Goal: Use online tool/utility: Utilize a website feature to perform a specific function

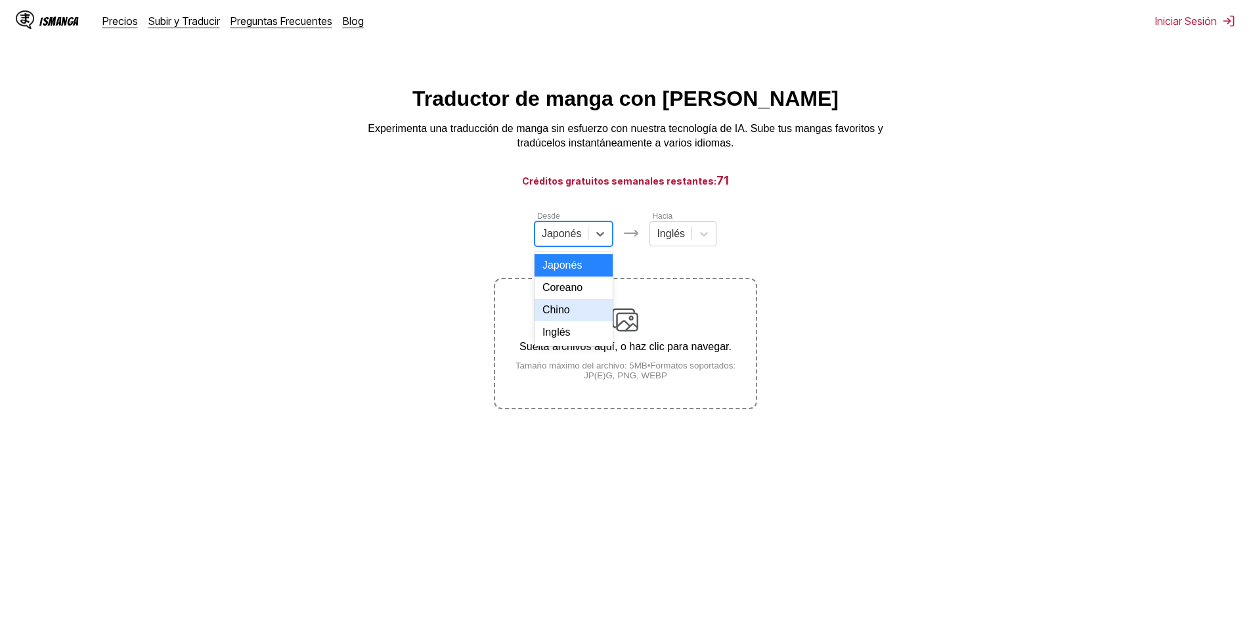
click at [572, 321] on div "Chino" at bounding box center [574, 310] width 79 height 22
click at [705, 221] on div "[PERSON_NAME]" at bounding box center [677, 227] width 67 height 37
click at [693, 230] on div at bounding box center [698, 234] width 24 height 24
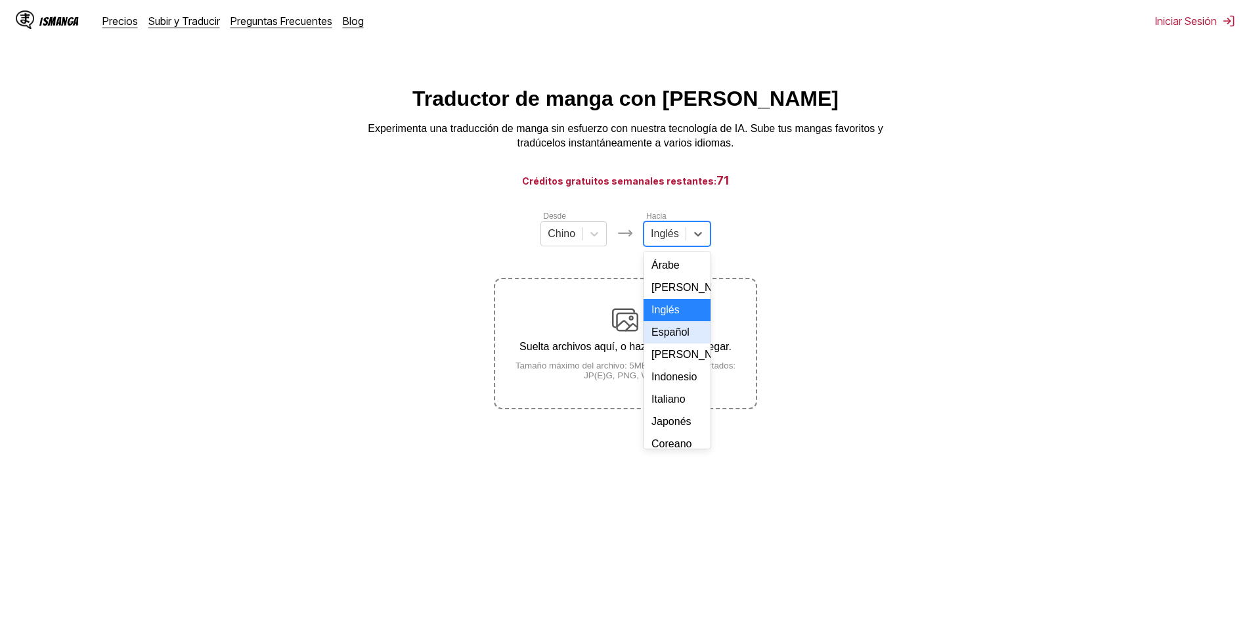
click at [678, 343] on div "Español" at bounding box center [677, 332] width 67 height 22
click at [624, 340] on div "Suelta archivos aquí, o haz clic para navegar. Tamaño máximo del archivo: 5MB •…" at bounding box center [625, 344] width 260 height 74
click at [0, 0] on input "Suelta archivos aquí, o haz clic para navegar. Tamaño máximo del archivo: 5MB •…" at bounding box center [0, 0] width 0 height 0
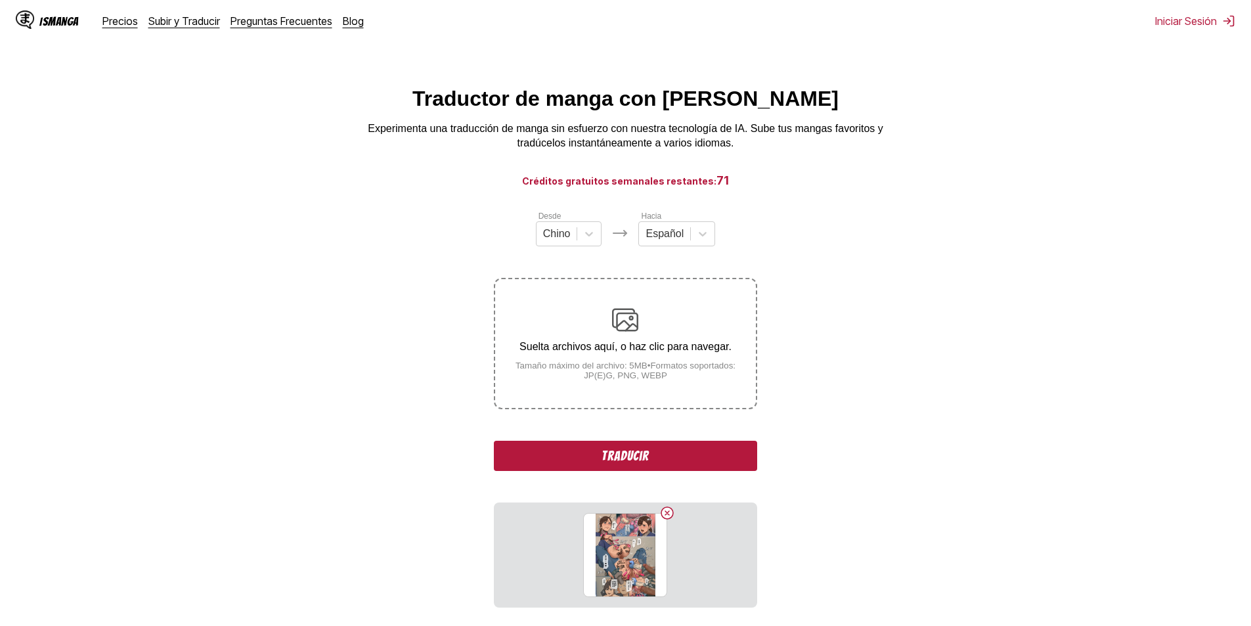
click at [642, 322] on div "Suelta archivos aquí, o haz clic para navegar. Tamaño máximo del archivo: 5MB •…" at bounding box center [625, 344] width 260 height 74
click at [0, 0] on input "Suelta archivos aquí, o haz clic para navegar. Tamaño máximo del archivo: 5MB •…" at bounding box center [0, 0] width 0 height 0
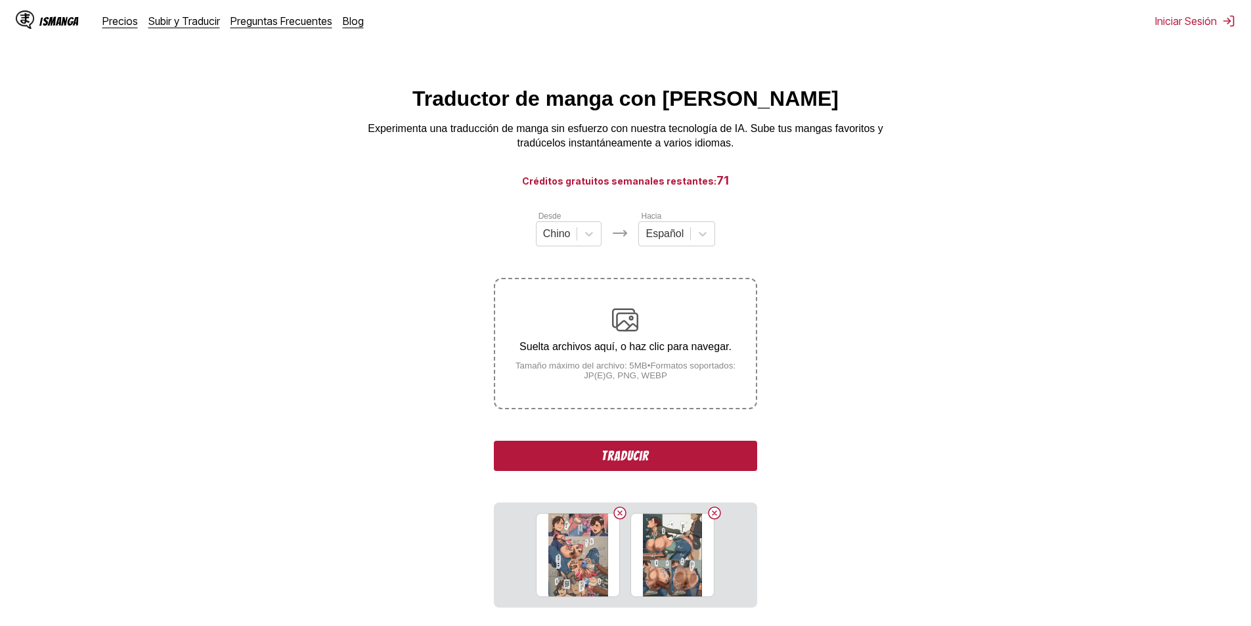
click at [672, 462] on button "Traducir" at bounding box center [625, 456] width 263 height 30
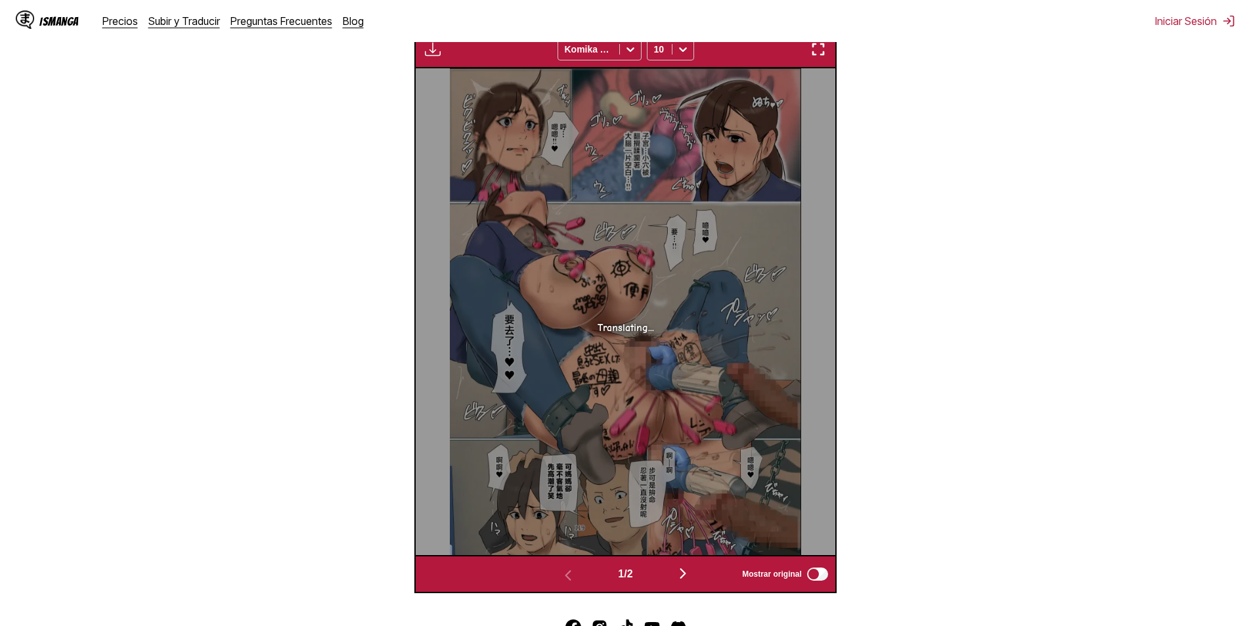
scroll to position [548, 0]
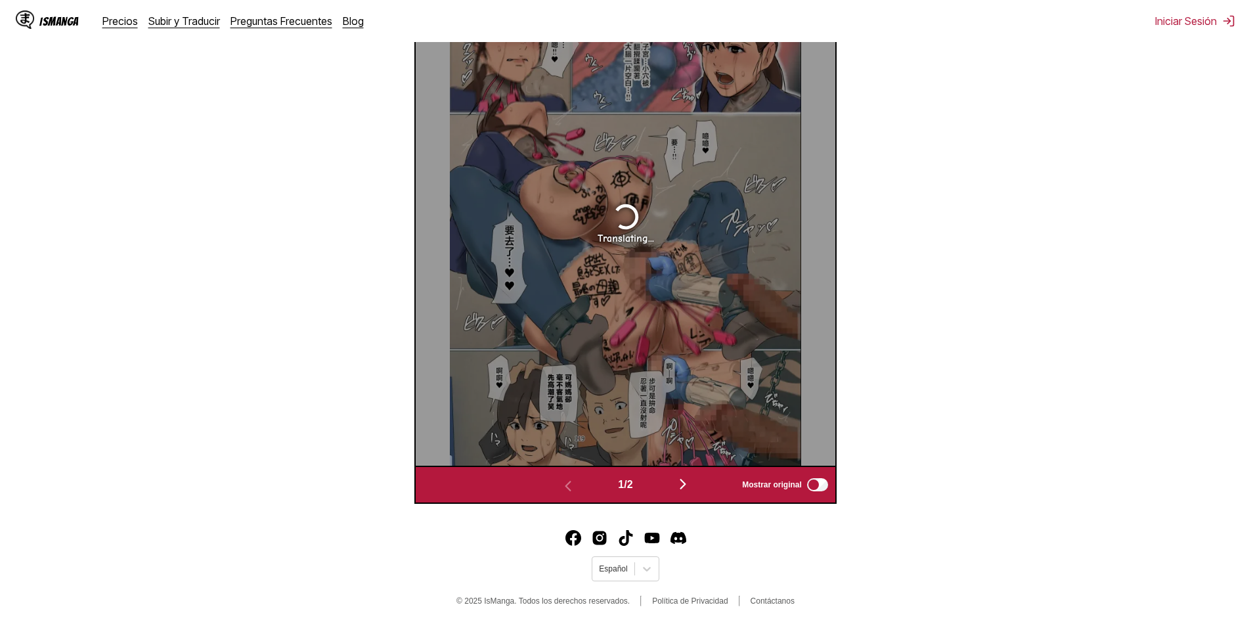
click at [676, 481] on button "button" at bounding box center [683, 484] width 79 height 19
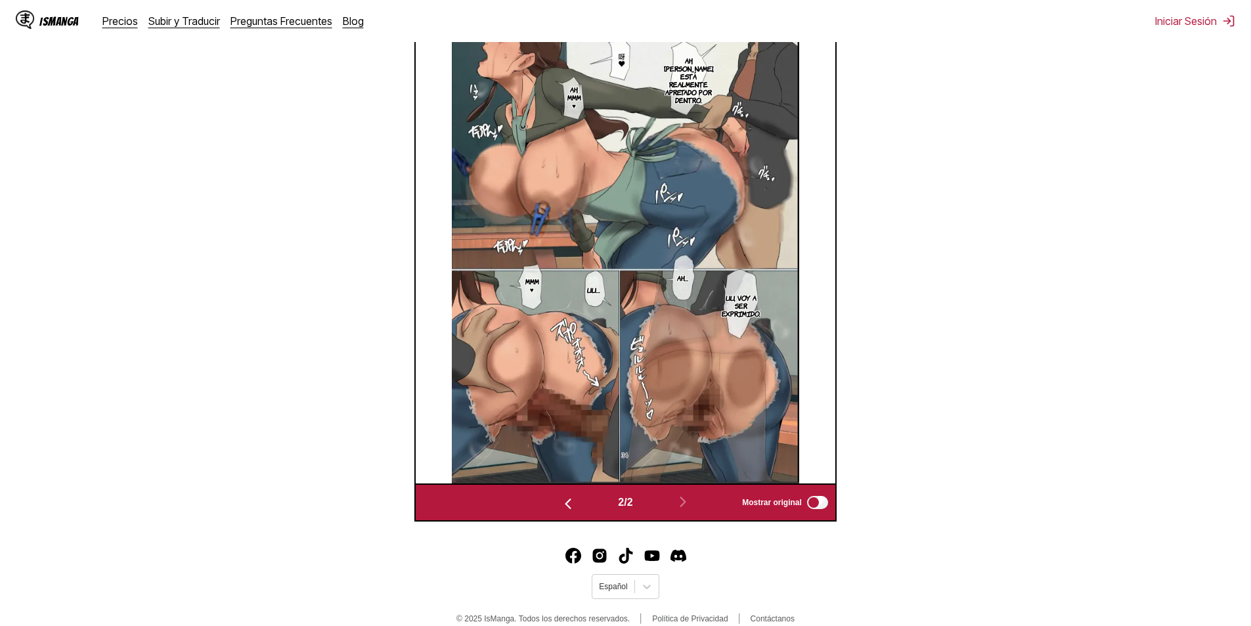
scroll to position [370, 0]
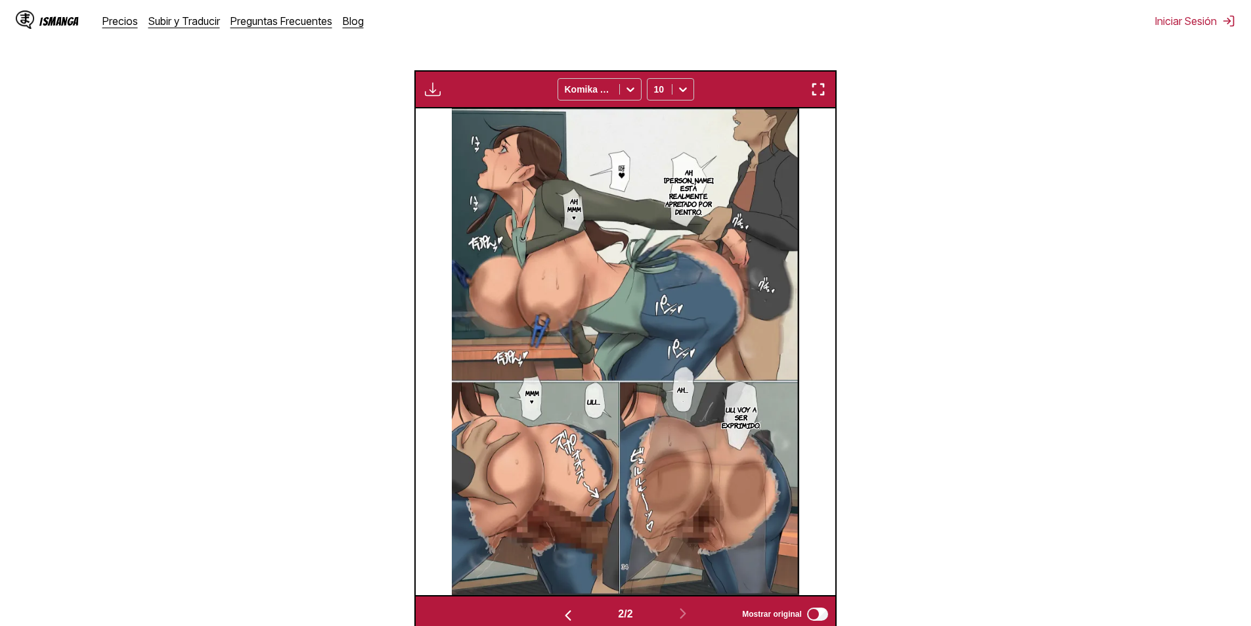
click at [575, 209] on p "Ah, mmm ♥" at bounding box center [574, 208] width 19 height 29
click at [620, 169] on img at bounding box center [625, 351] width 347 height 487
click at [661, 175] on img at bounding box center [625, 351] width 347 height 487
click at [747, 419] on p "Uu, voy a ser exprimido." at bounding box center [741, 417] width 44 height 29
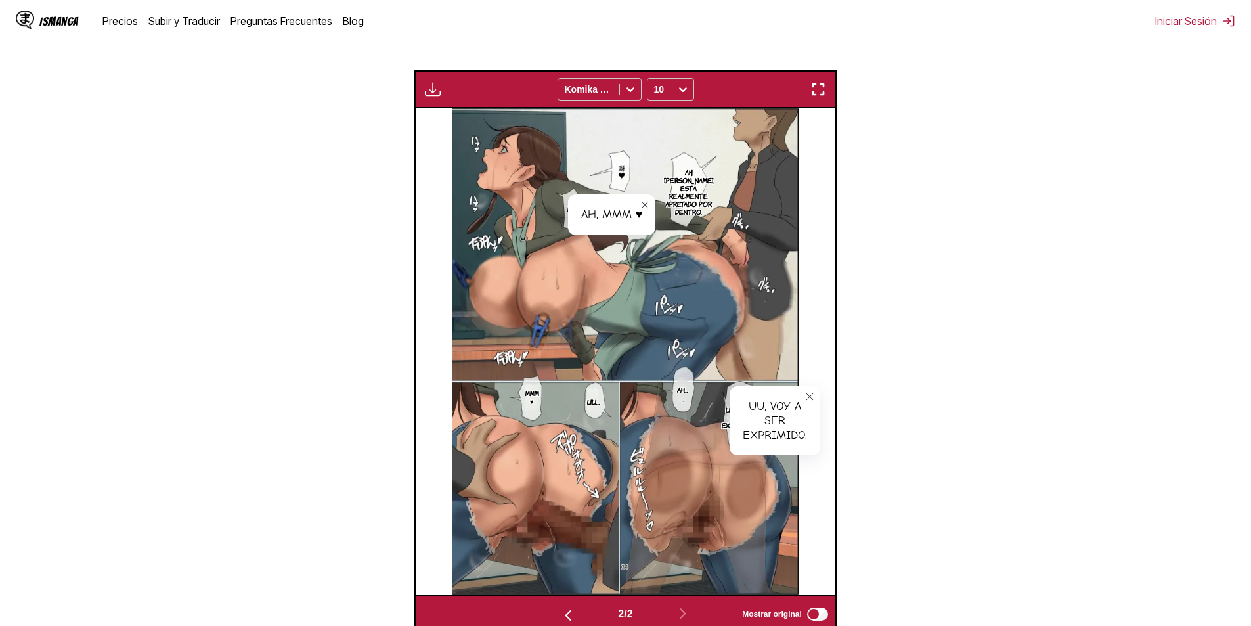
click at [538, 395] on p "Mmm ♥" at bounding box center [532, 396] width 19 height 21
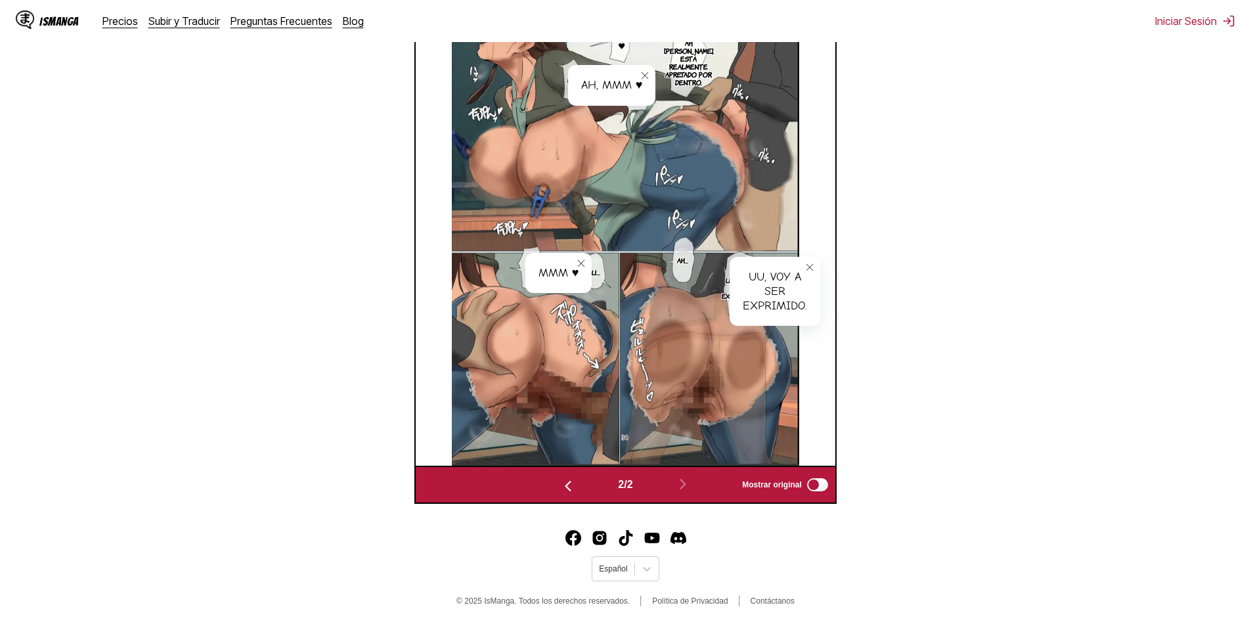
click at [569, 480] on img "button" at bounding box center [568, 486] width 16 height 16
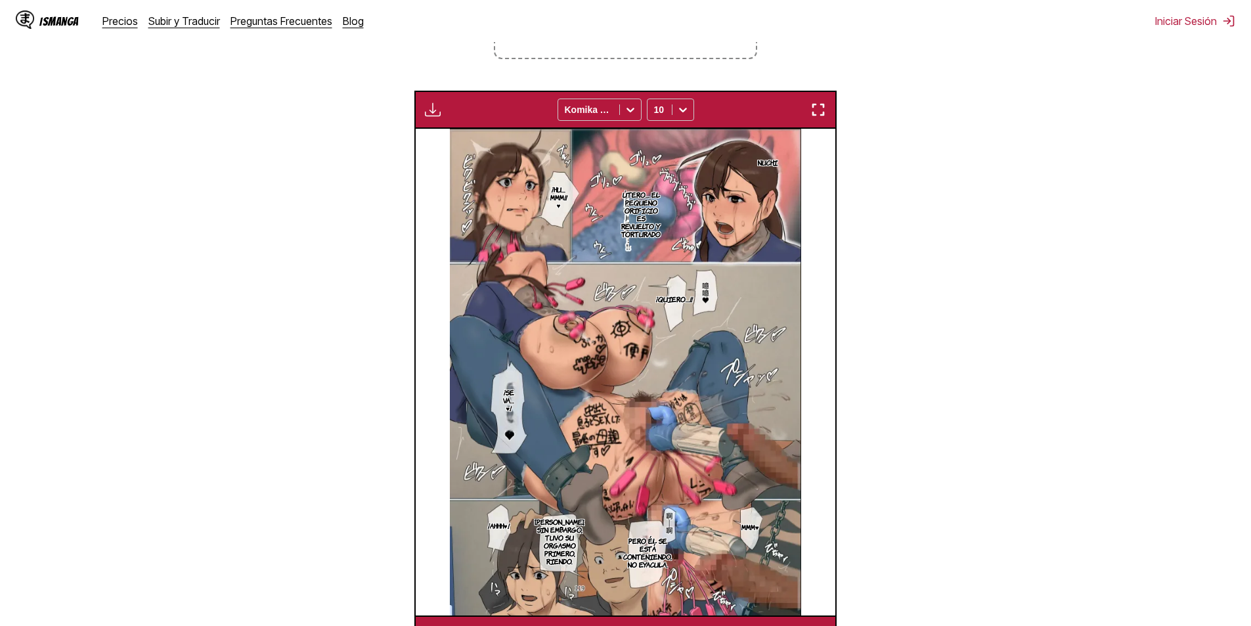
scroll to position [349, 0]
click at [566, 188] on p "¡Hu… Mmm!! ♥" at bounding box center [558, 197] width 24 height 29
click at [508, 215] on img at bounding box center [625, 372] width 351 height 487
click at [651, 186] on section "Útero… El pequeño orificio es revuelto y torturado" at bounding box center [641, 215] width 25 height 62
click at [641, 186] on icon "close-tooltip" at bounding box center [638, 188] width 9 height 9
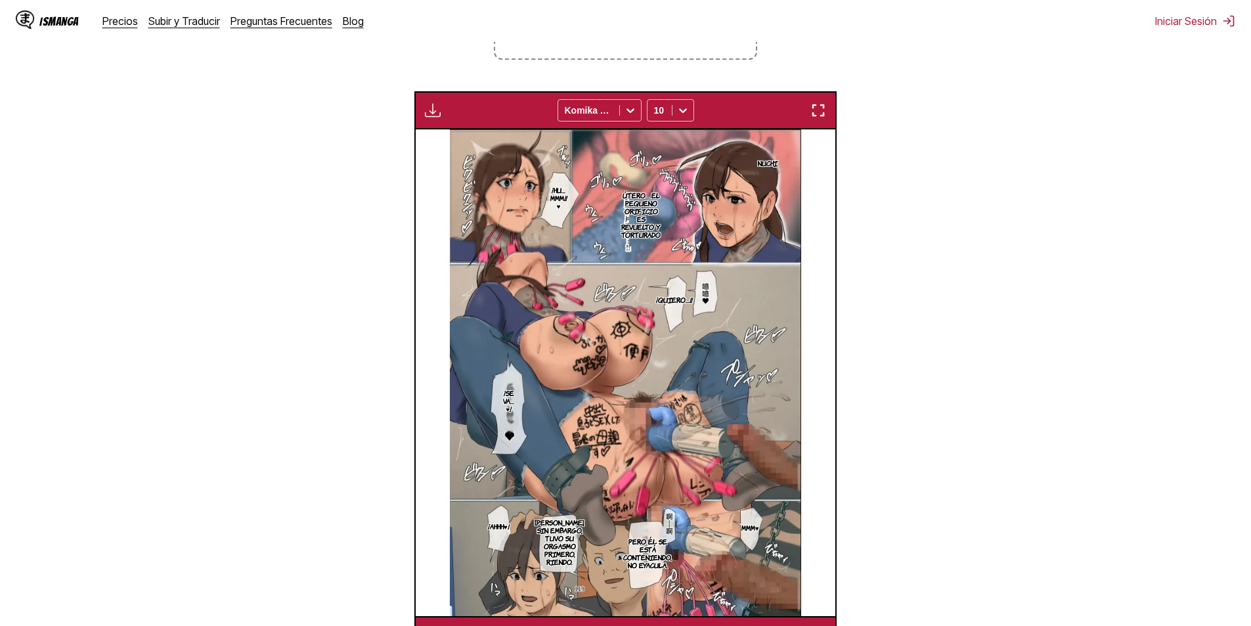
click at [676, 303] on p "¡Quiero…!!" at bounding box center [674, 299] width 42 height 13
click at [750, 286] on button "close-tooltip" at bounding box center [742, 293] width 21 height 21
click at [517, 399] on p "¡Se va… ♥!" at bounding box center [508, 400] width 19 height 29
click at [670, 305] on p "¡Quiero…!!" at bounding box center [674, 299] width 42 height 13
drag, startPoint x: 711, startPoint y: 304, endPoint x: 971, endPoint y: 212, distance: 275.8
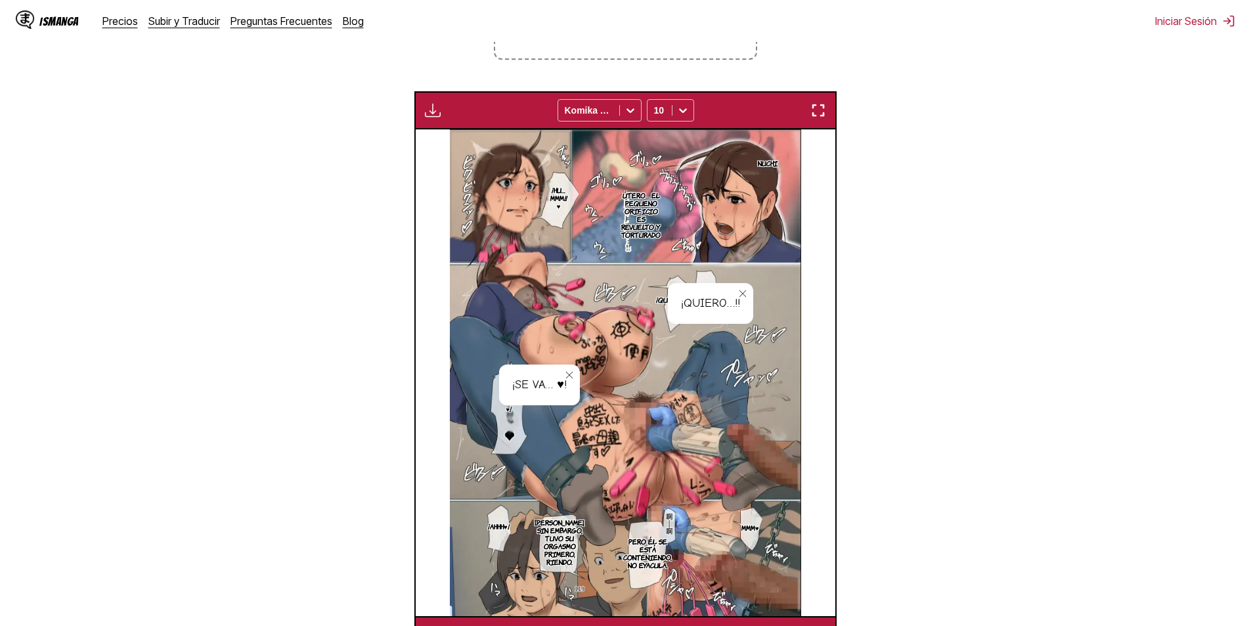
click at [971, 212] on section "Desde Chino Hacia Español Suelta archivos aquí, o haz clic para navegar. Tamaño…" at bounding box center [626, 257] width 1230 height 794
click at [745, 297] on icon "close-tooltip" at bounding box center [742, 293] width 9 height 9
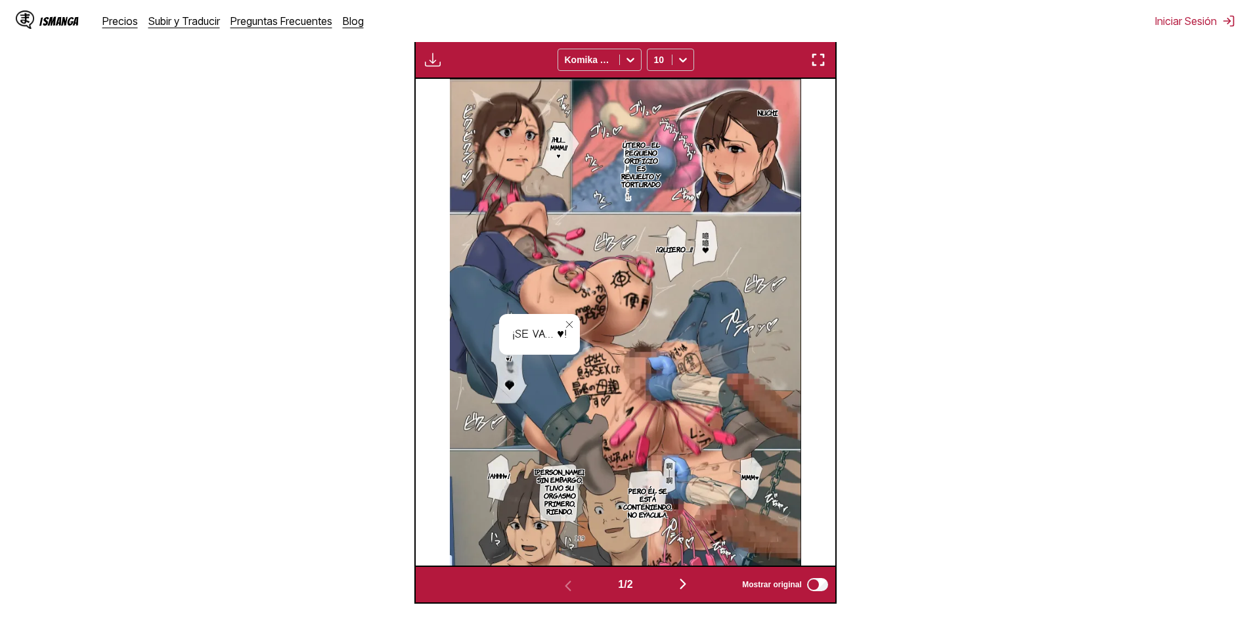
scroll to position [481, 0]
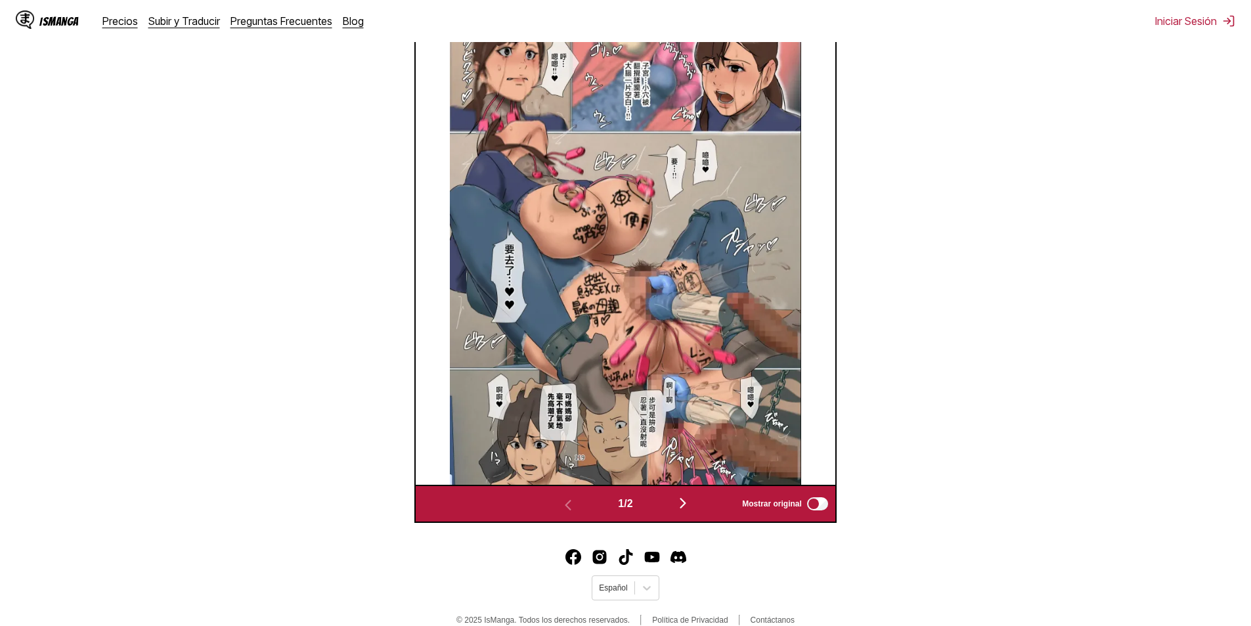
click at [671, 502] on button "button" at bounding box center [683, 503] width 79 height 19
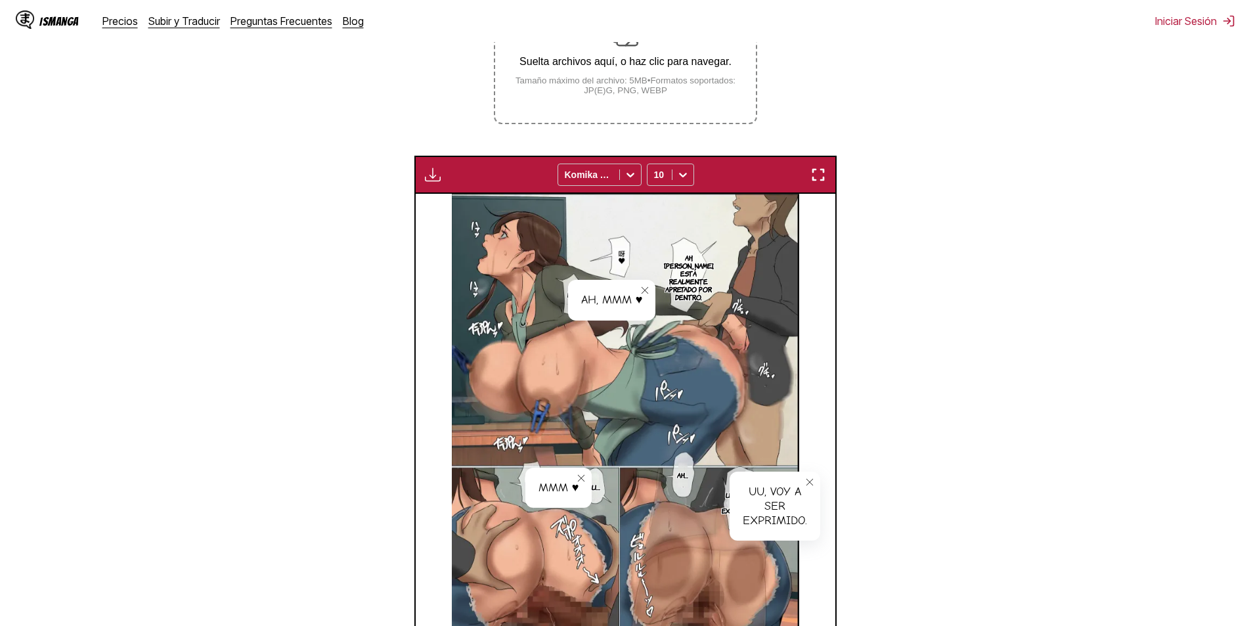
scroll to position [284, 0]
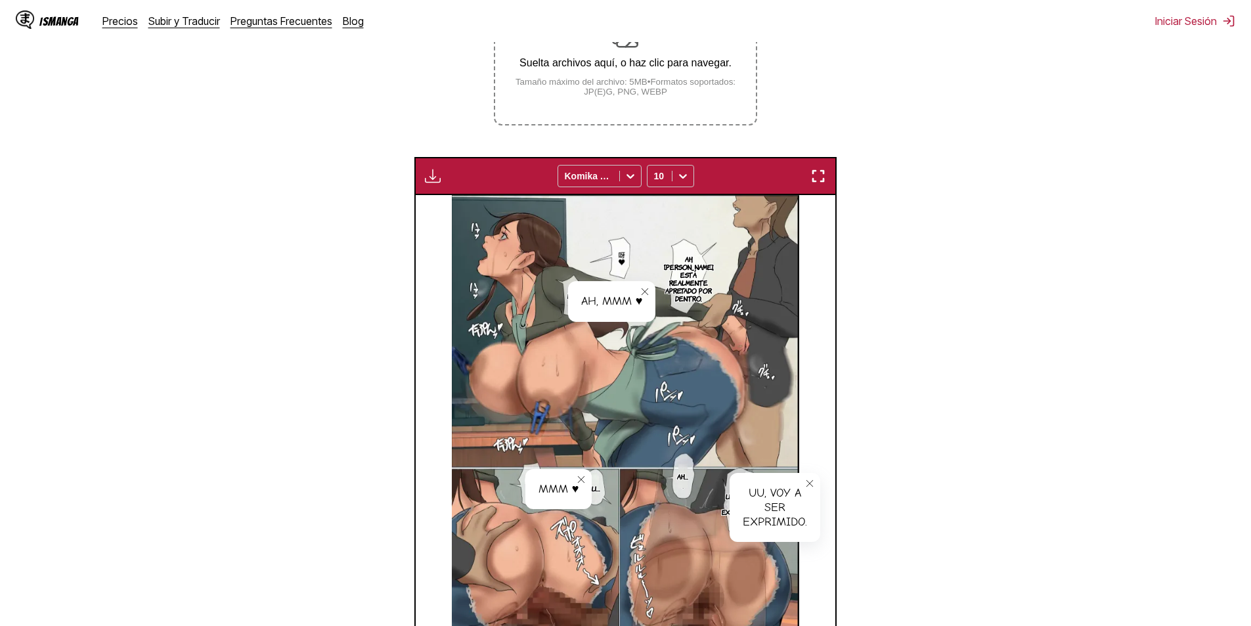
click at [607, 301] on div "Ah, mmm ♥" at bounding box center [612, 301] width 88 height 41
click at [688, 266] on p "Ah, [PERSON_NAME], está realmente apretado por dentro." at bounding box center [688, 278] width 55 height 53
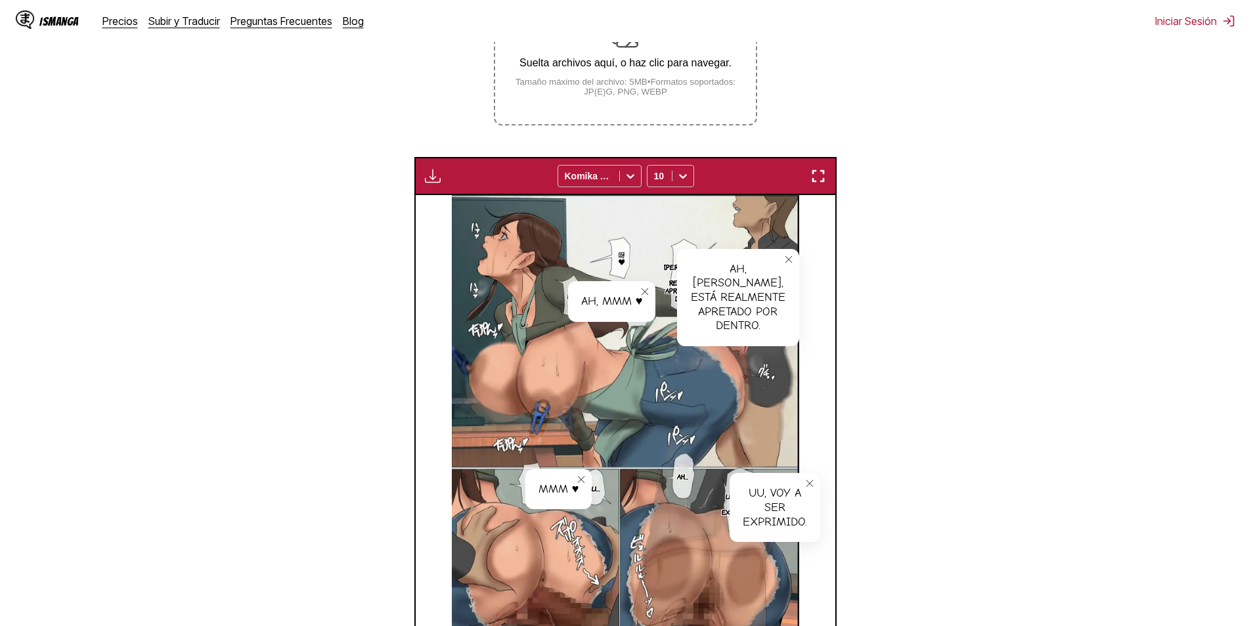
click at [880, 303] on section "Desde Chino Hacia Español Suelta archivos aquí, o haz clic para navegar. Tamaño…" at bounding box center [626, 323] width 1230 height 794
click at [576, 56] on div "Suelta archivos aquí, o haz clic para navegar. Tamaño máximo del archivo: 5MB •…" at bounding box center [625, 60] width 260 height 74
click at [0, 0] on input "Suelta archivos aquí, o haz clic para navegar. Tamaño máximo del archivo: 5MB •…" at bounding box center [0, 0] width 0 height 0
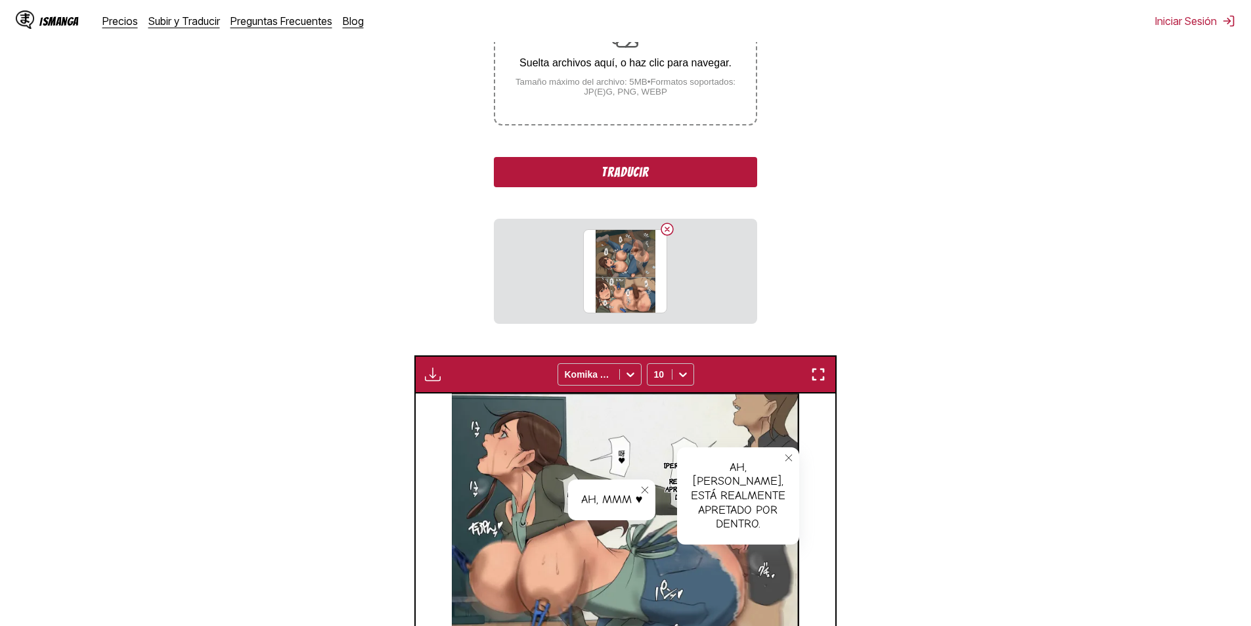
click at [667, 194] on div "Desde Chino Hacia Español Suelta archivos aquí, o haz clic para navegar. Tamaño…" at bounding box center [625, 125] width 263 height 398
click at [663, 170] on button "Traducir" at bounding box center [625, 172] width 263 height 30
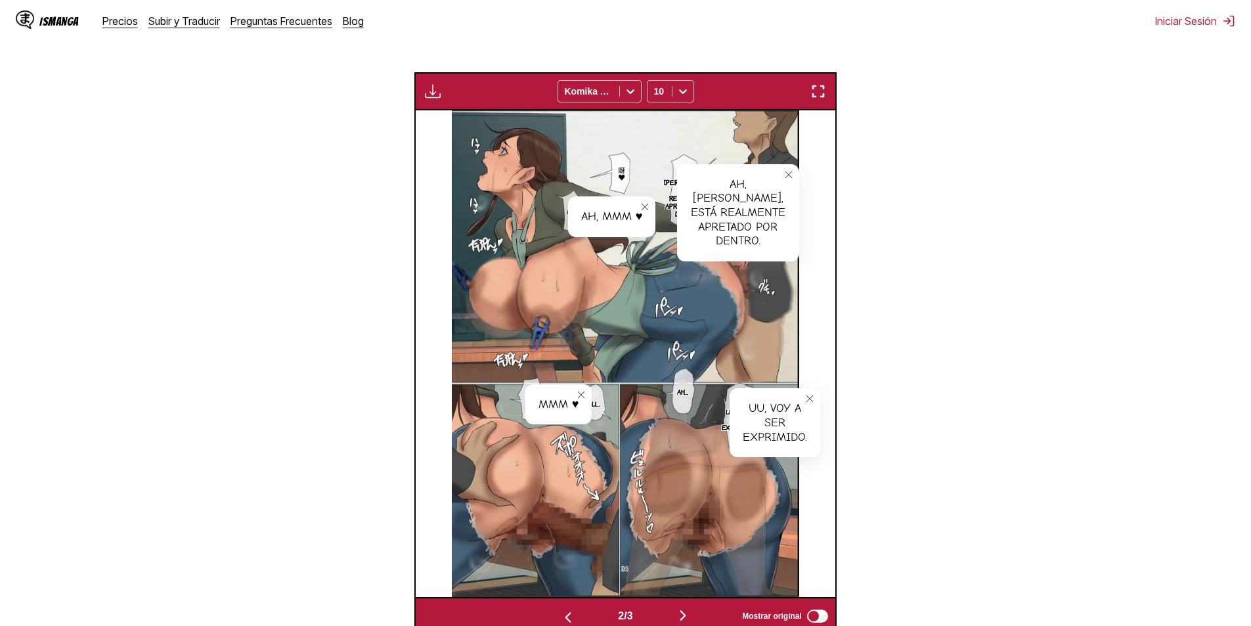
scroll to position [500, 0]
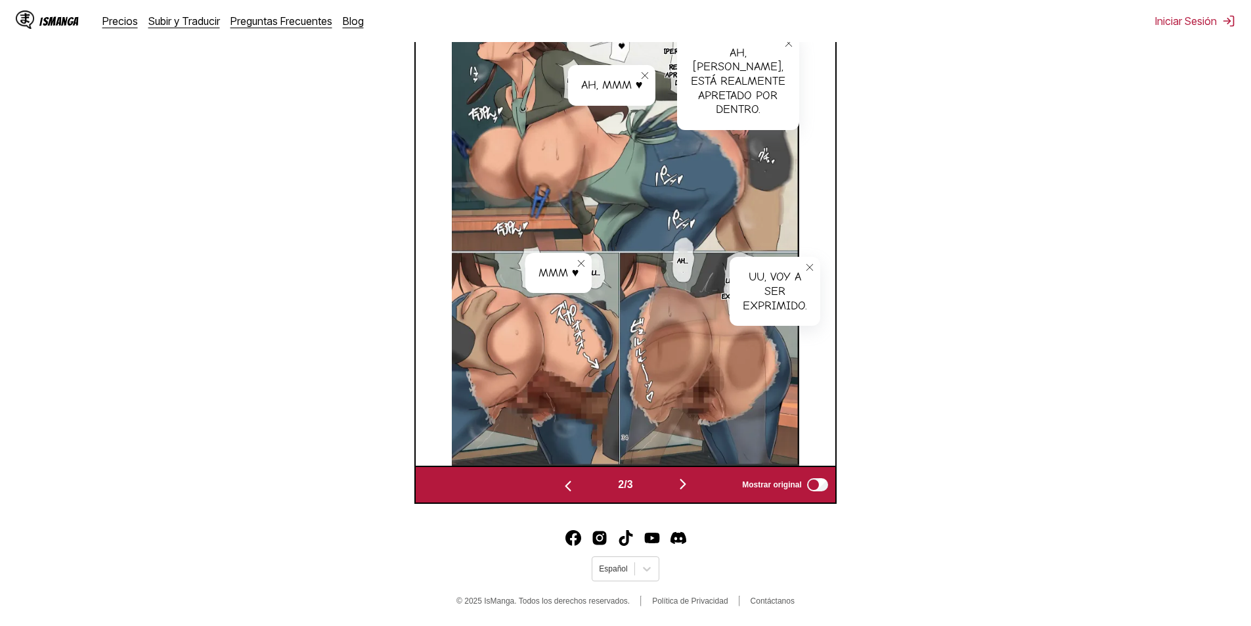
click at [578, 481] on button "button" at bounding box center [568, 484] width 79 height 19
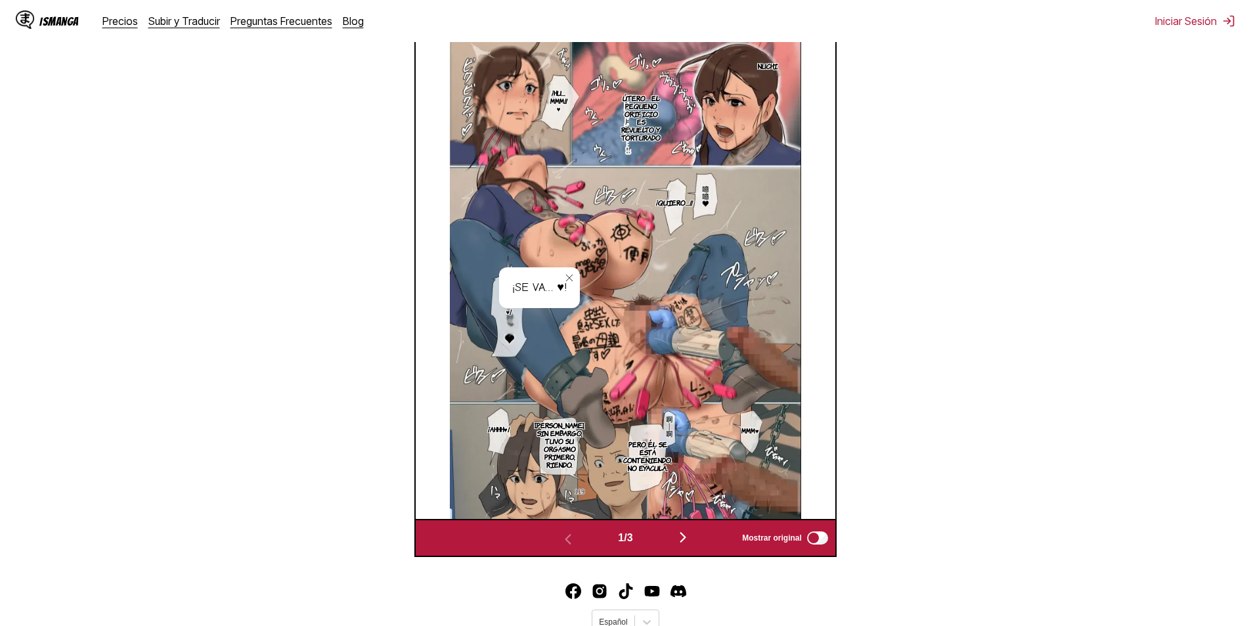
scroll to position [415, 0]
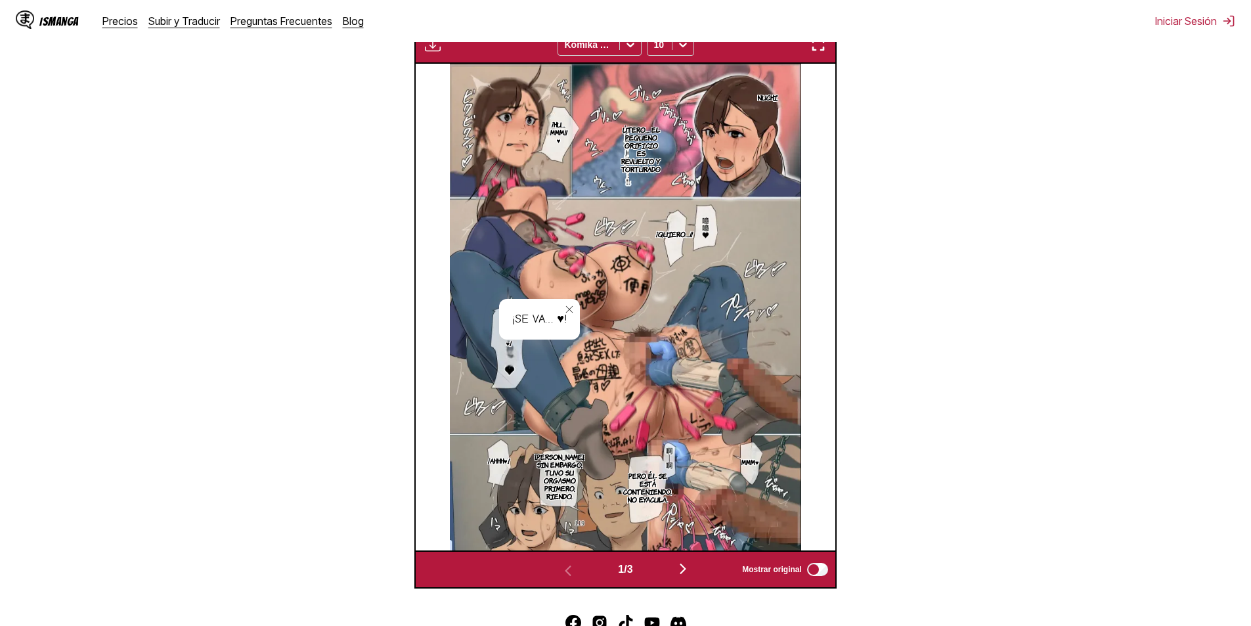
click at [528, 319] on div "¡Se va… ♥!" at bounding box center [539, 319] width 81 height 41
click at [568, 312] on icon "close-tooltip" at bounding box center [569, 309] width 9 height 9
click at [558, 129] on p "¡Hu… Mmm!! ♥" at bounding box center [558, 132] width 24 height 29
drag, startPoint x: 562, startPoint y: 135, endPoint x: 567, endPoint y: 129, distance: 7.5
click at [567, 129] on div "¡Hu… Mmm!! ♥" at bounding box center [597, 132] width 103 height 41
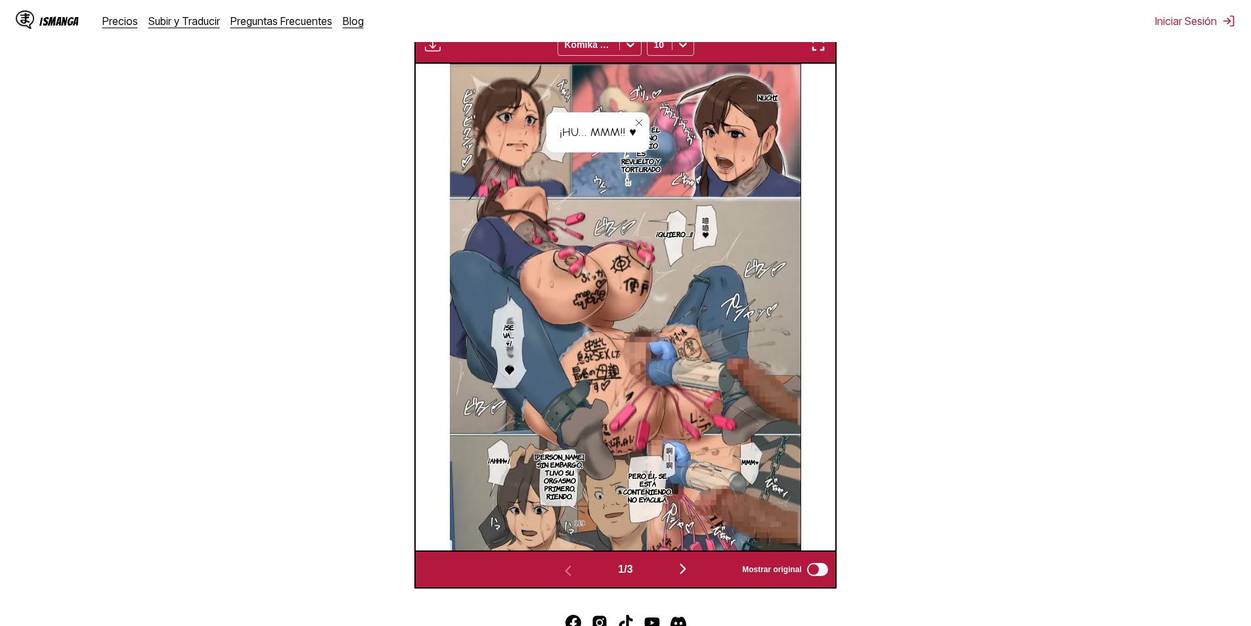
click at [667, 234] on p "¡Quiero…!!" at bounding box center [674, 233] width 42 height 13
drag, startPoint x: 678, startPoint y: 236, endPoint x: 742, endPoint y: 243, distance: 64.0
click at [742, 243] on div "¡Quiero…!!" at bounding box center [710, 237] width 85 height 41
copy div "¡Quiero…!!"
click at [692, 579] on button "button" at bounding box center [683, 569] width 79 height 19
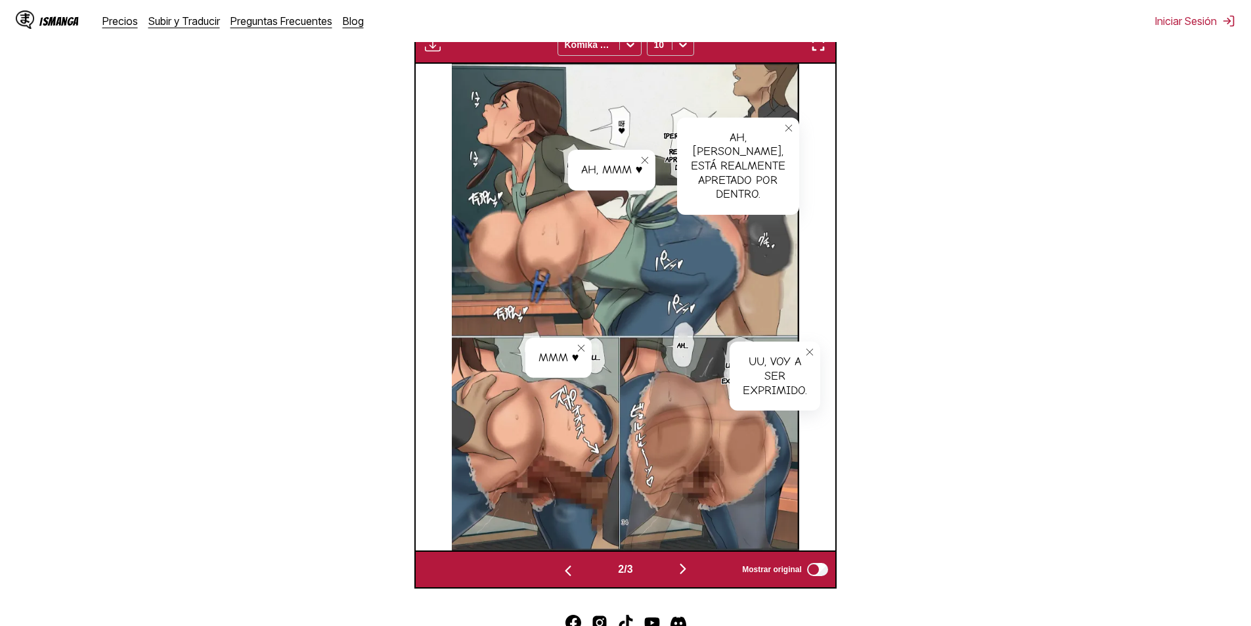
click at [691, 574] on img "button" at bounding box center [683, 569] width 16 height 16
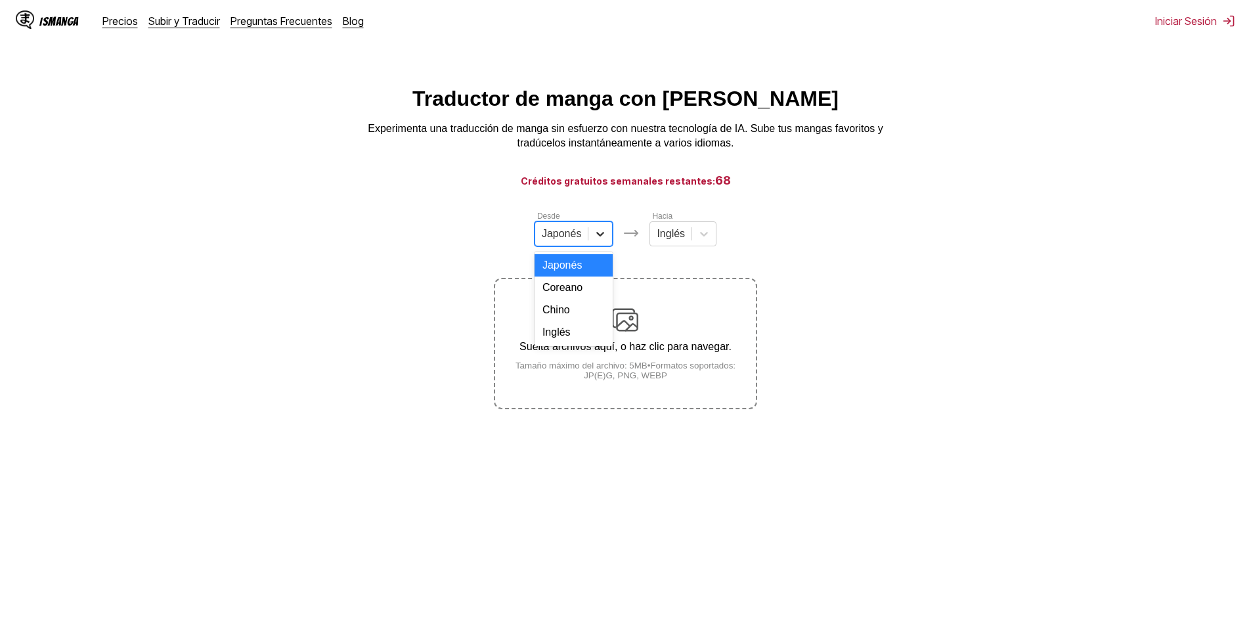
click at [597, 233] on icon at bounding box center [600, 233] width 13 height 13
click at [568, 315] on div "Chino" at bounding box center [574, 310] width 79 height 22
click at [657, 244] on div "Inglés" at bounding box center [664, 234] width 41 height 20
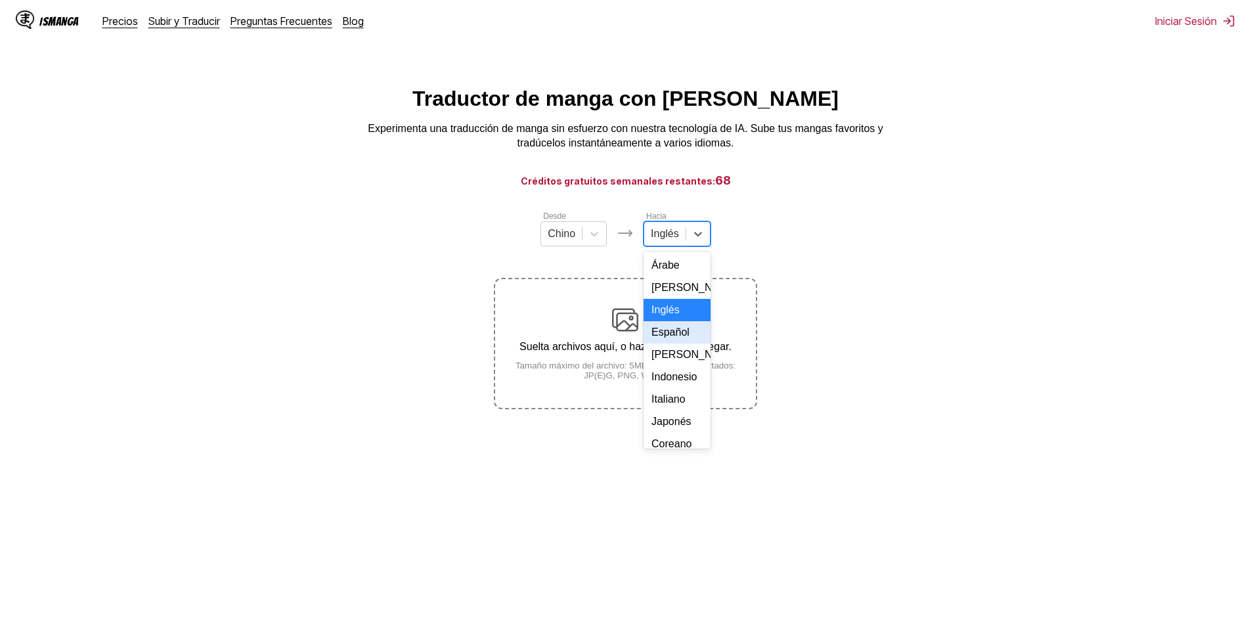
click at [660, 338] on div "Español" at bounding box center [677, 332] width 67 height 22
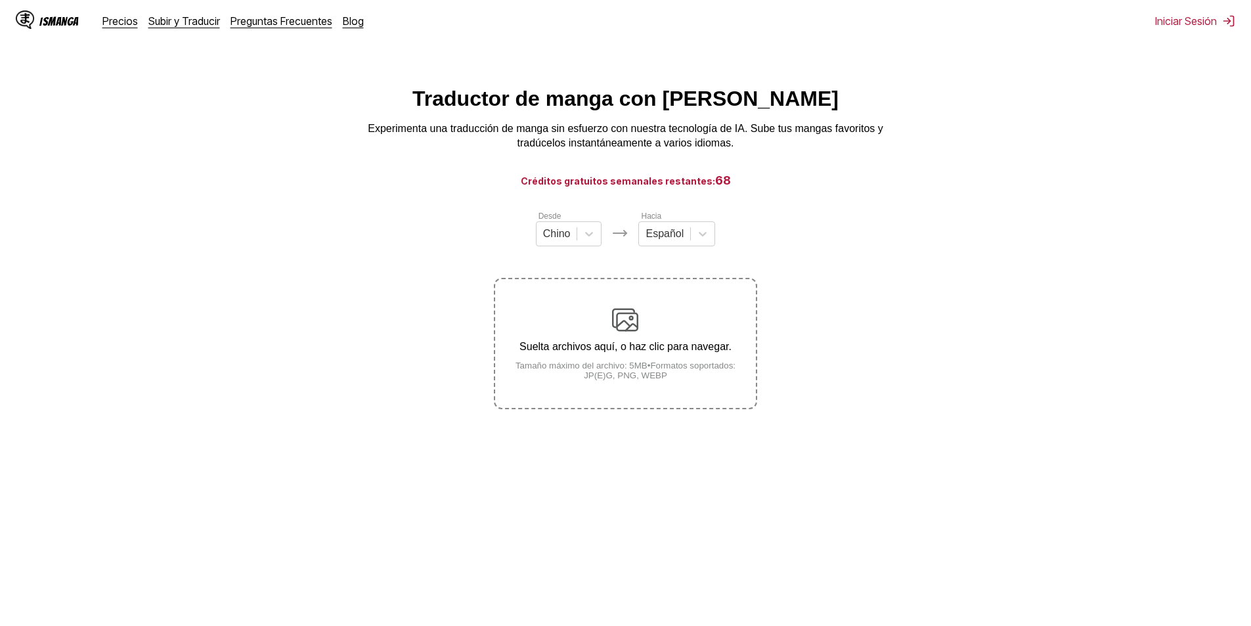
click at [660, 341] on div "Suelta archivos aquí, o haz clic para navegar. Tamaño máximo del archivo: 5MB •…" at bounding box center [625, 344] width 260 height 74
click at [0, 0] on input "Suelta archivos aquí, o haz clic para navegar. Tamaño máximo del archivo: 5MB •…" at bounding box center [0, 0] width 0 height 0
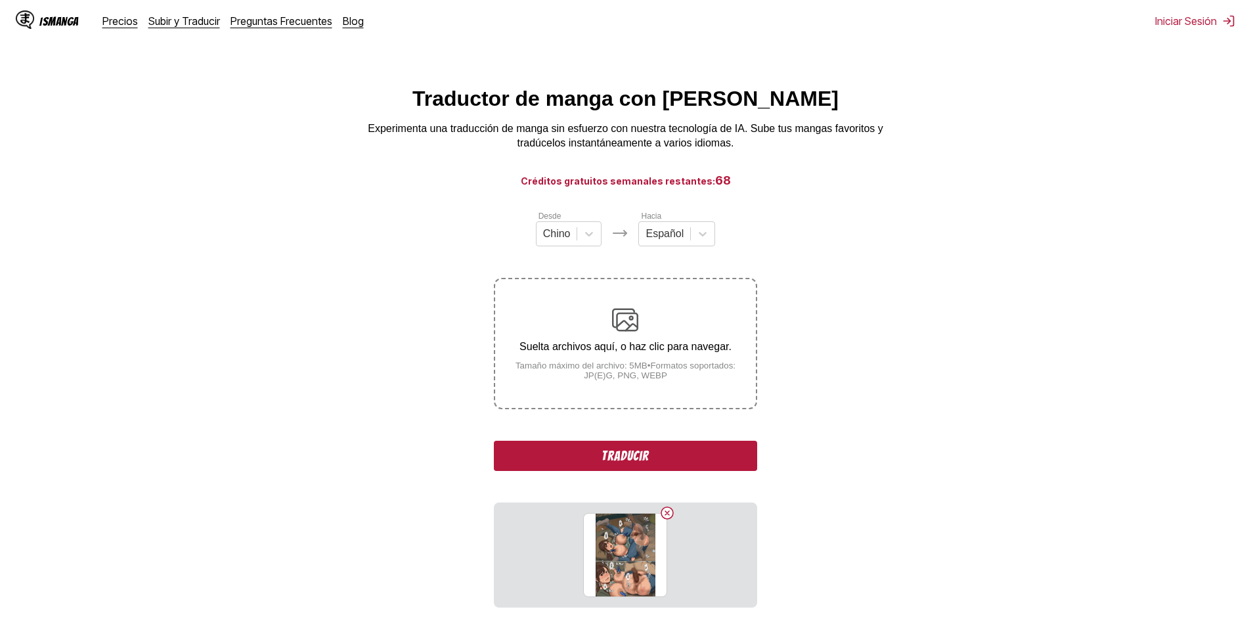
click at [630, 432] on div "Desde Chino Hacia Español Suelta archivos aquí, o haz clic para navegar. Tamaño…" at bounding box center [625, 408] width 263 height 398
click at [629, 441] on div "Desde Chino Hacia Español Suelta archivos aquí, o haz clic para navegar. Tamaño…" at bounding box center [625, 408] width 263 height 398
click at [626, 460] on button "Traducir" at bounding box center [625, 456] width 263 height 30
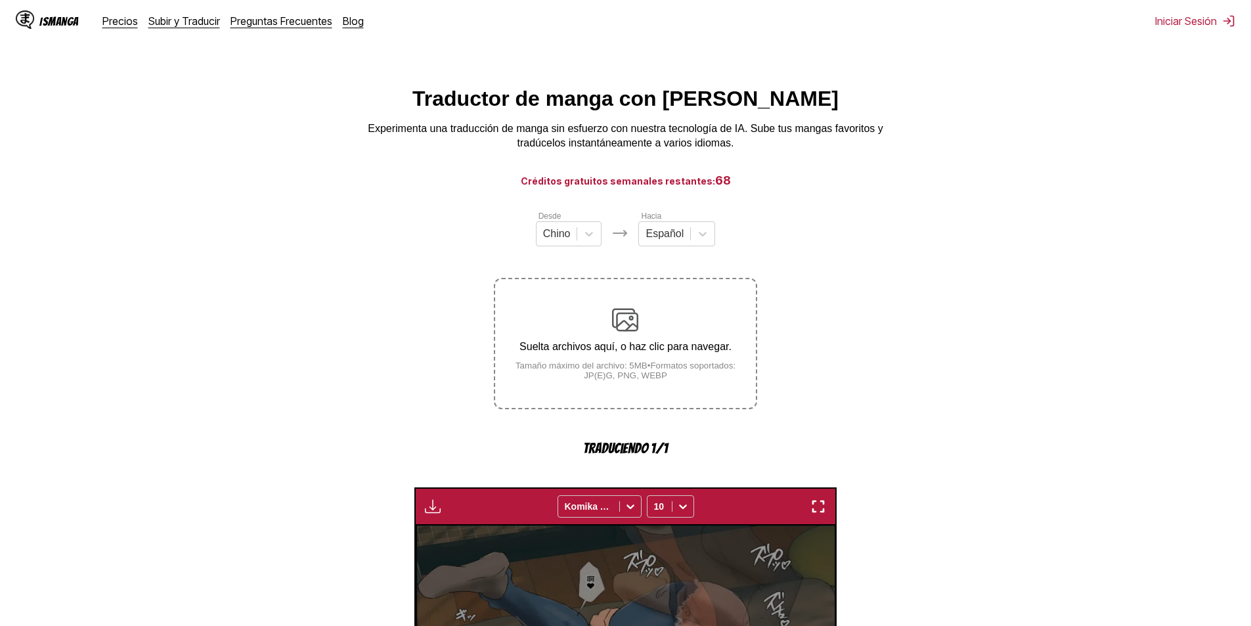
scroll to position [388, 0]
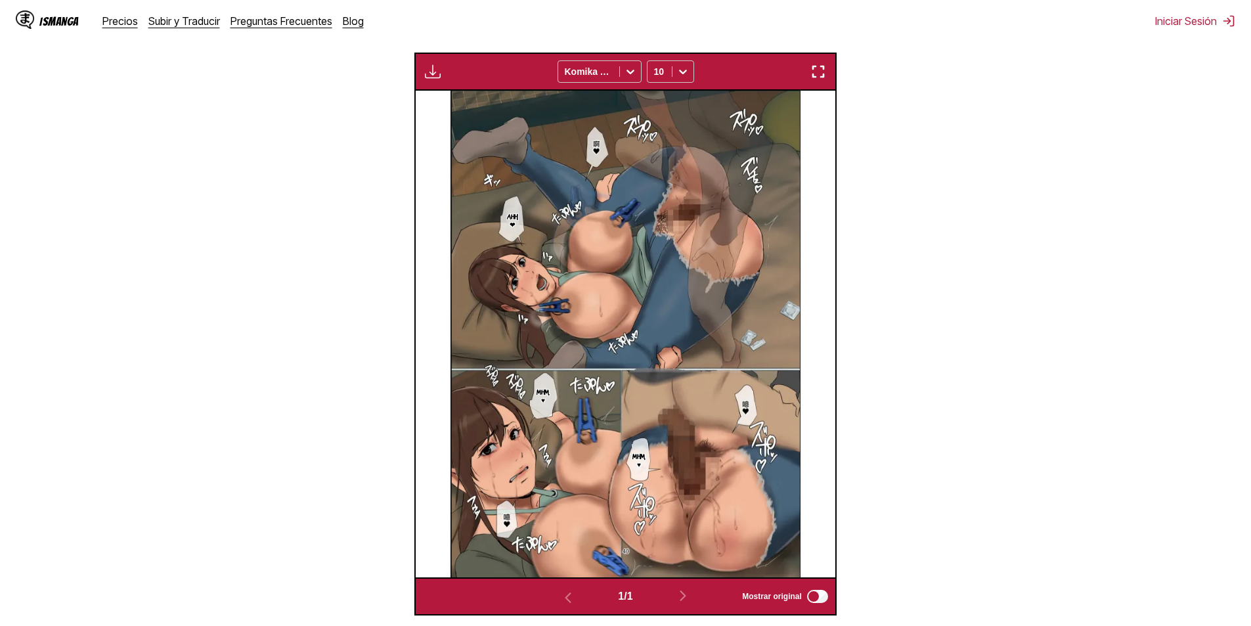
click at [636, 460] on p "Mhm, ♥" at bounding box center [639, 459] width 18 height 21
click at [503, 408] on img at bounding box center [624, 334] width 349 height 487
click at [525, 407] on img at bounding box center [624, 334] width 349 height 487
click at [503, 232] on img at bounding box center [624, 334] width 349 height 487
click at [508, 221] on p "Ahh, ❤" at bounding box center [512, 219] width 16 height 21
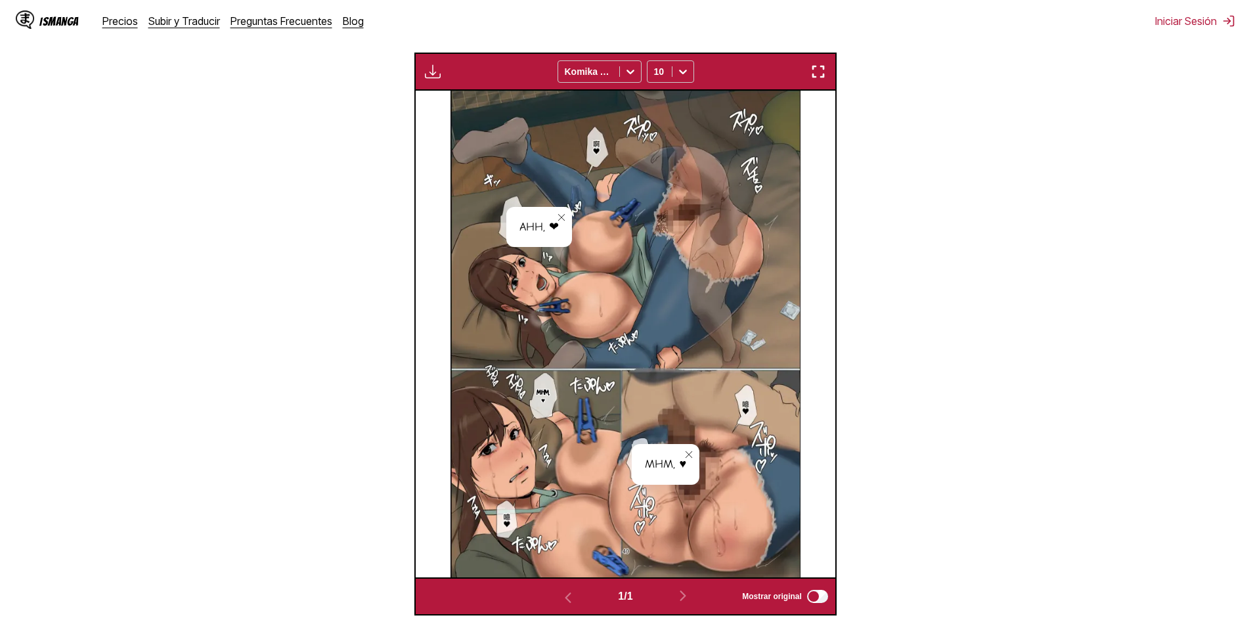
click at [596, 161] on img at bounding box center [624, 334] width 349 height 487
click at [599, 150] on img at bounding box center [624, 334] width 349 height 487
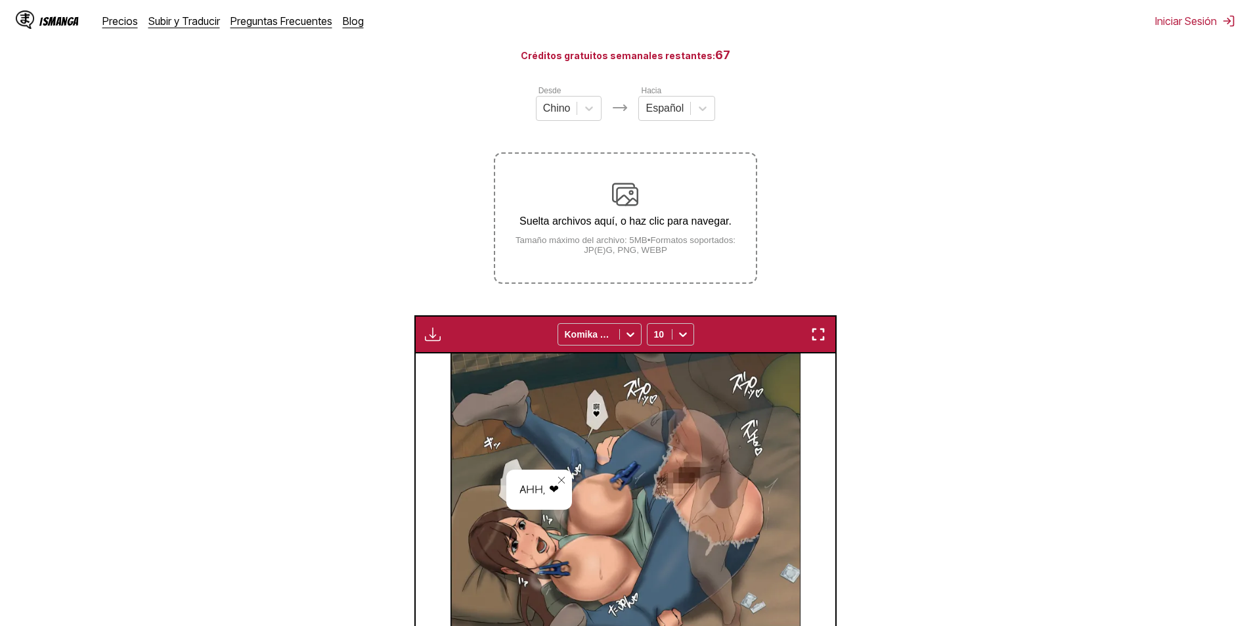
click at [615, 208] on img at bounding box center [625, 194] width 26 height 26
click at [0, 0] on input "Suelta archivos aquí, o haz clic para navegar. Tamaño máximo del archivo: 5MB •…" at bounding box center [0, 0] width 0 height 0
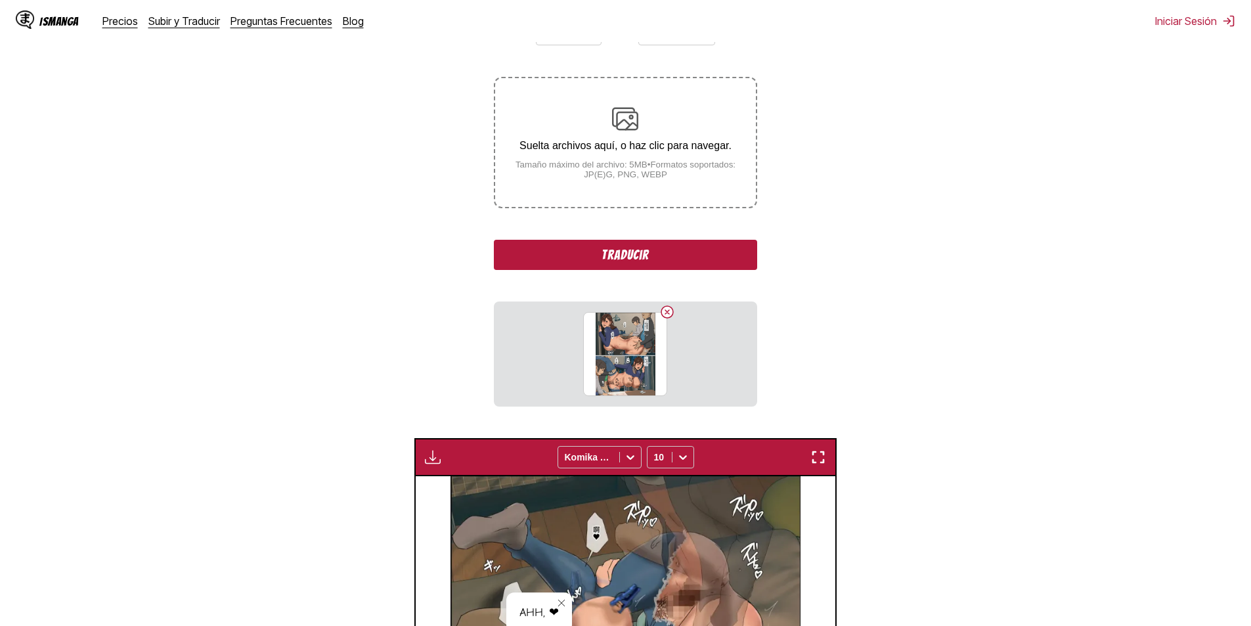
scroll to position [322, 0]
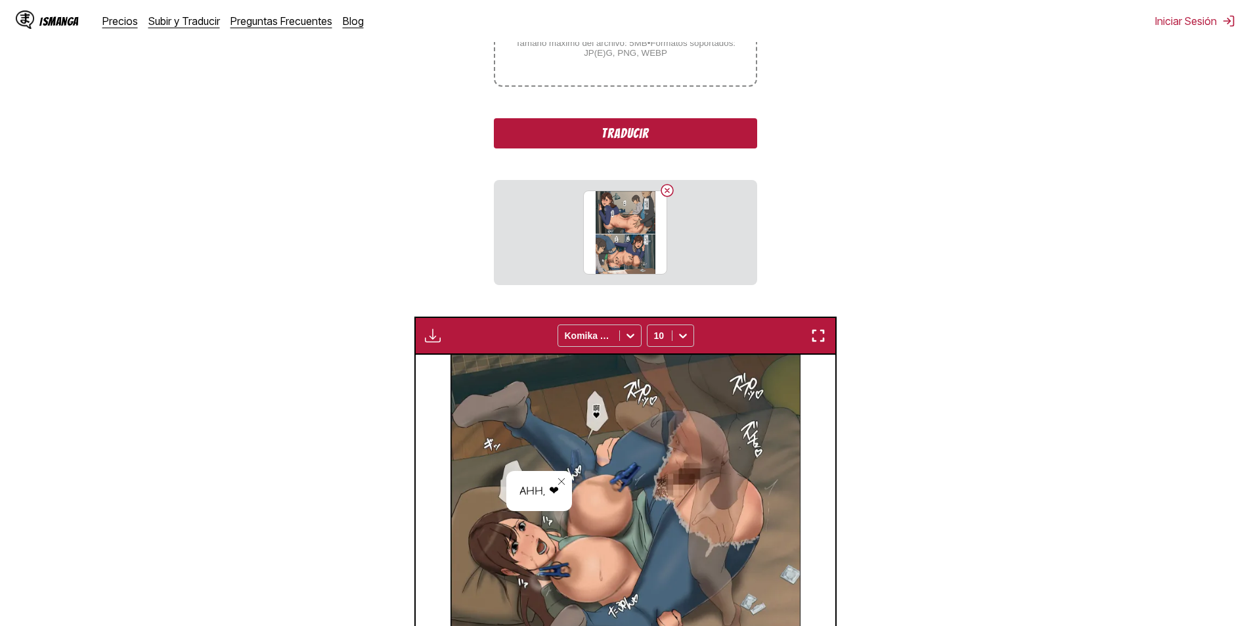
click at [659, 134] on button "Traducir" at bounding box center [625, 133] width 263 height 30
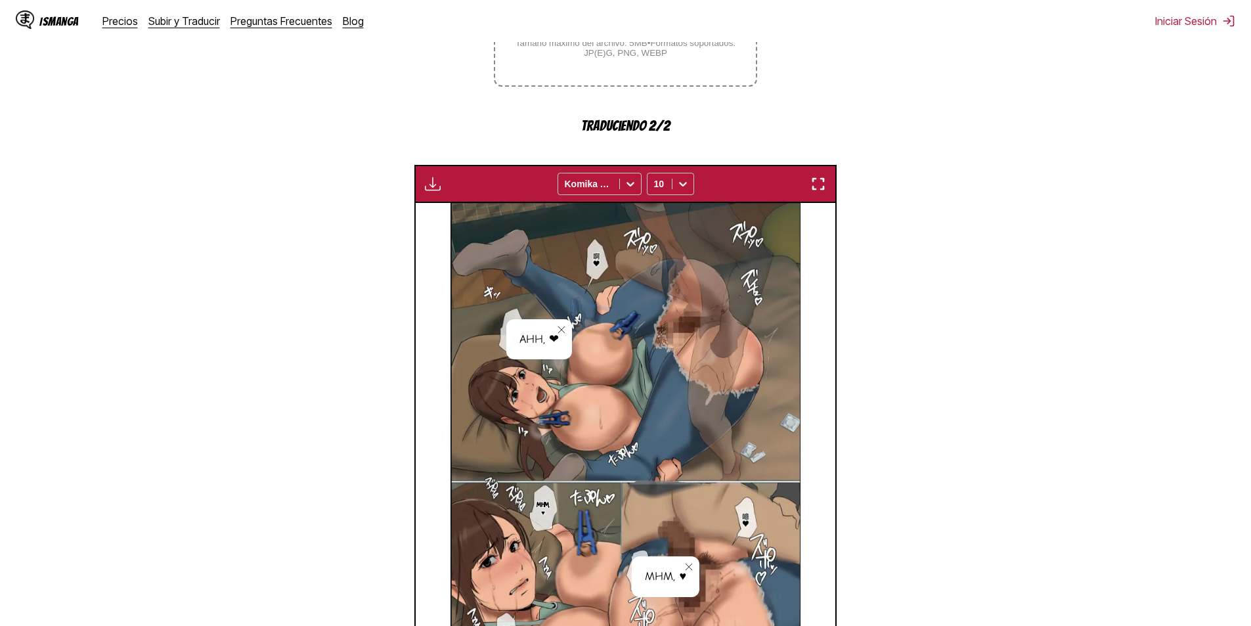
scroll to position [548, 0]
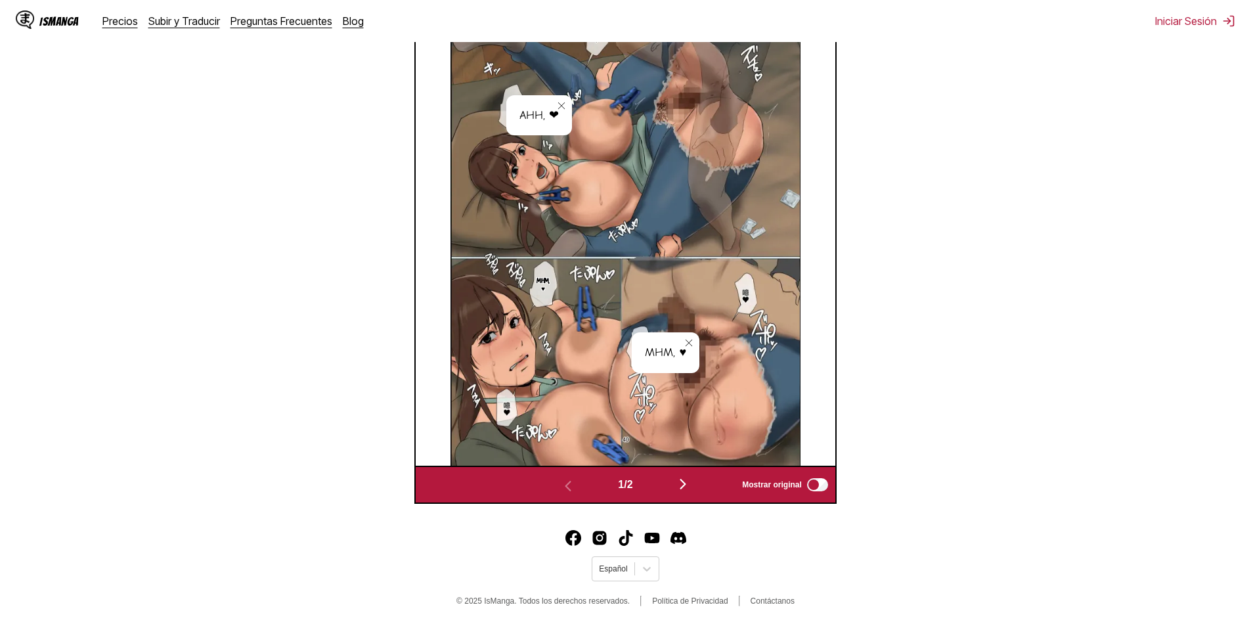
click at [519, 294] on img at bounding box center [624, 222] width 349 height 487
click at [548, 274] on p "Mhm, ♥" at bounding box center [543, 283] width 18 height 21
click at [698, 475] on button "button" at bounding box center [683, 484] width 79 height 19
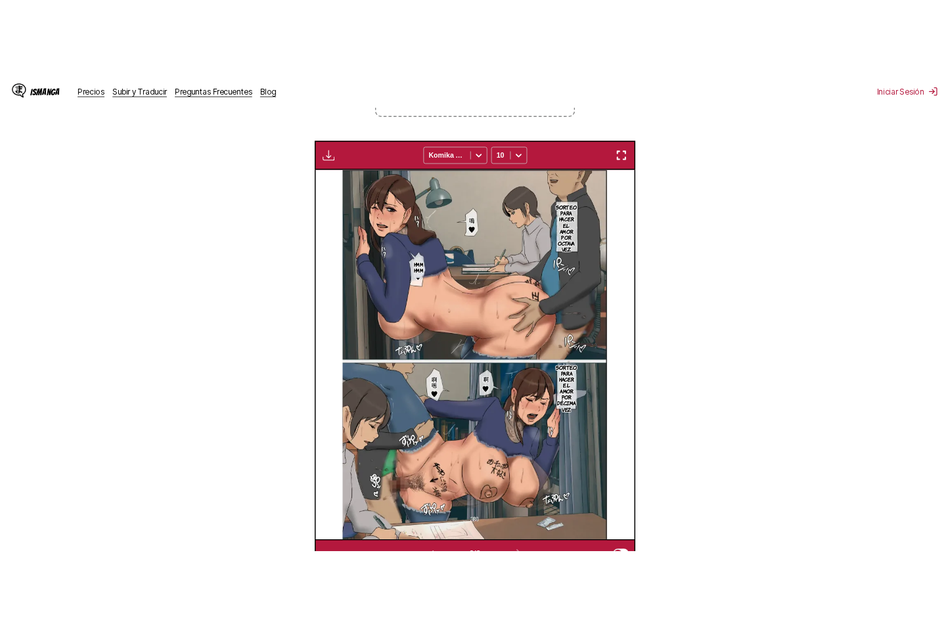
scroll to position [349, 0]
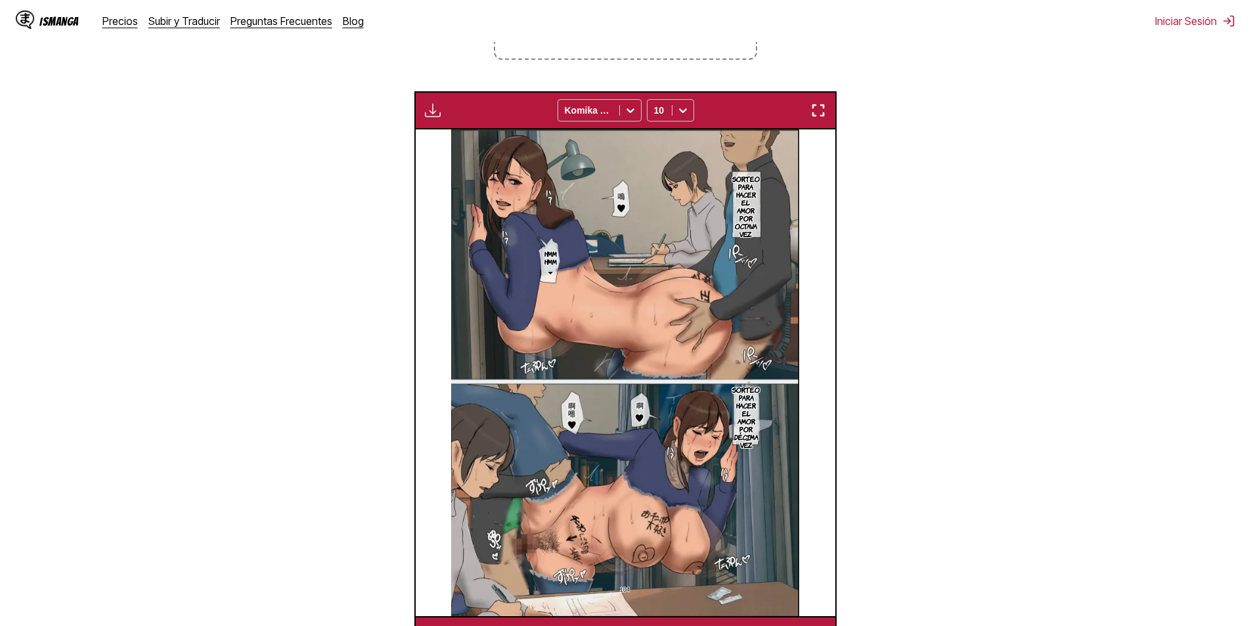
click at [641, 412] on img at bounding box center [625, 372] width 348 height 487
